Goal: Information Seeking & Learning: Learn about a topic

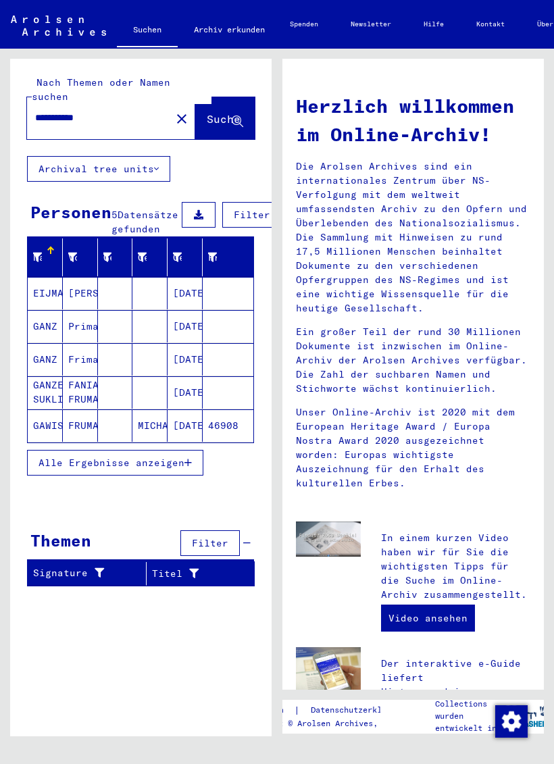
click at [189, 467] on button "Alle Ergebnisse anzeigen" at bounding box center [115, 463] width 176 height 26
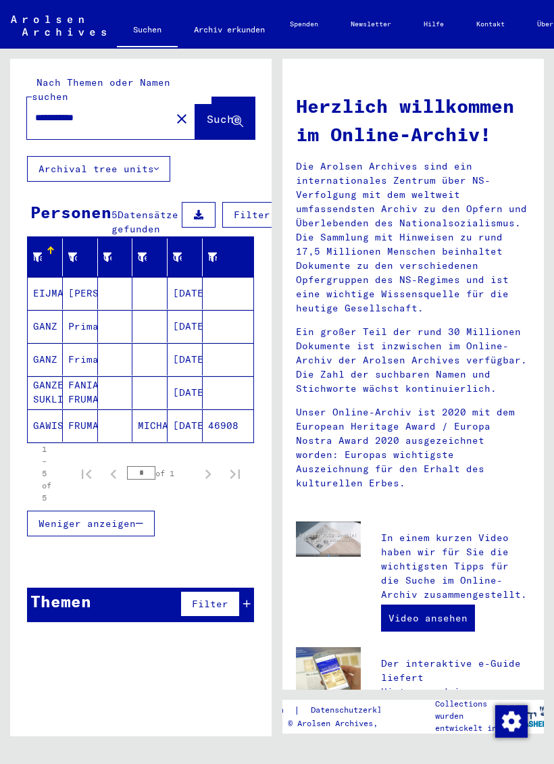
click at [86, 359] on mat-cell "Frima" at bounding box center [80, 359] width 35 height 32
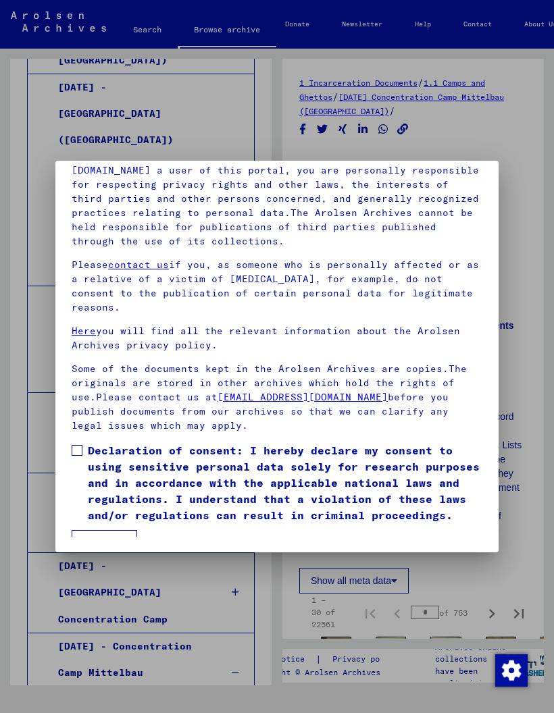
scroll to position [165, 0]
click at [79, 445] on span at bounding box center [77, 450] width 11 height 11
click at [112, 531] on button "I agree" at bounding box center [104, 543] width 65 height 26
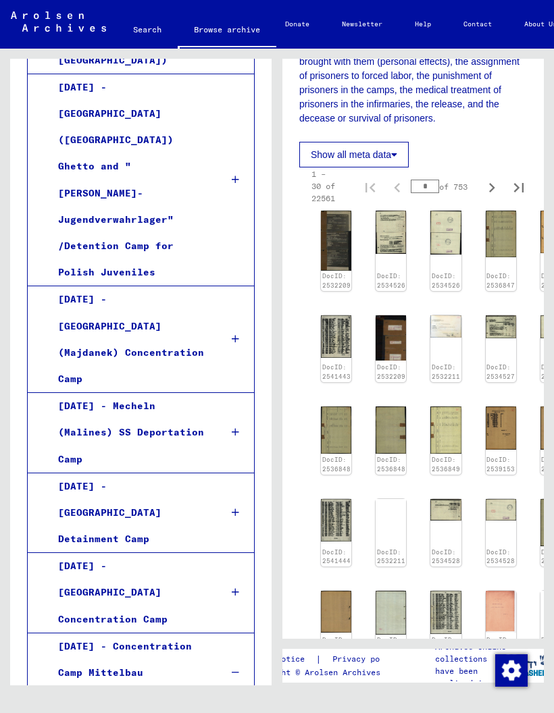
scroll to position [426, 0]
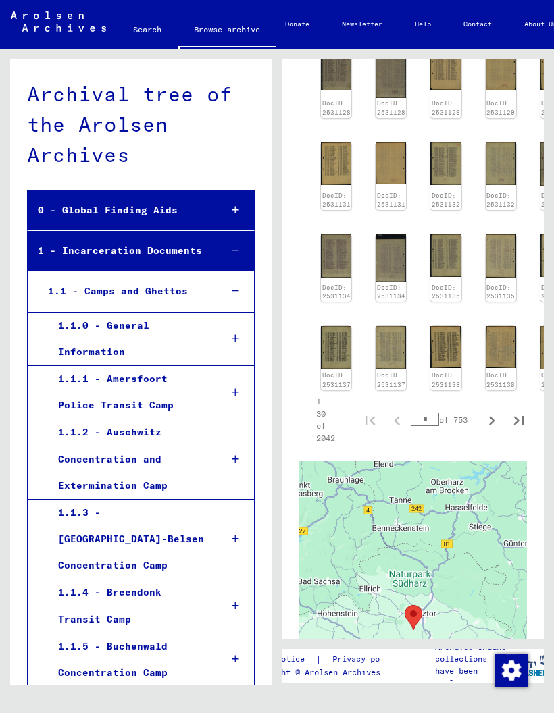
scroll to position [702, -14]
